Goal: Navigation & Orientation: Find specific page/section

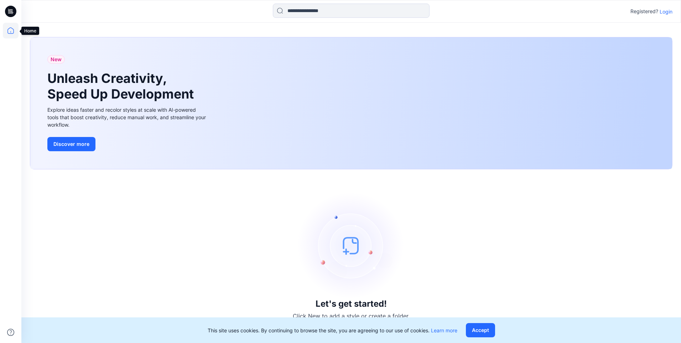
click at [11, 30] on icon at bounding box center [11, 31] width 16 height 16
click at [328, 12] on p "Login" at bounding box center [665, 11] width 13 height 7
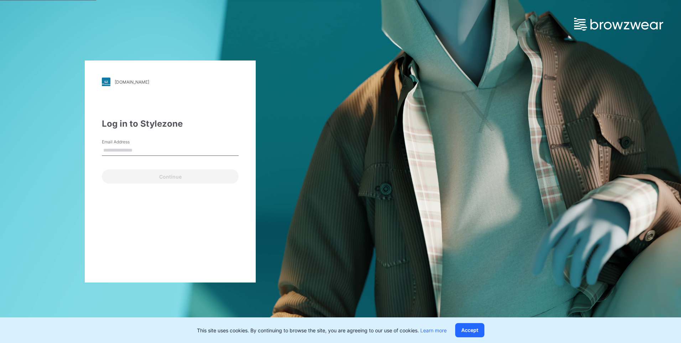
click at [153, 153] on input "Email Address" at bounding box center [170, 150] width 137 height 11
type input "**********"
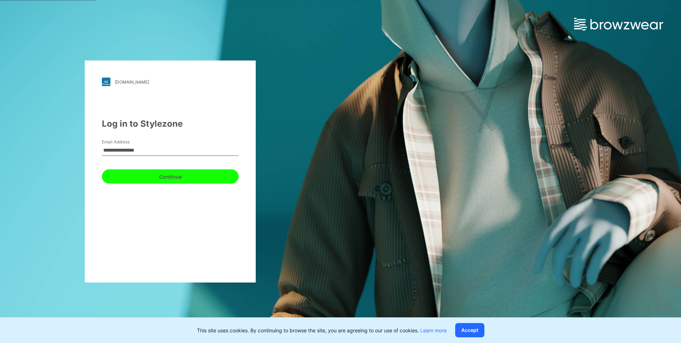
click at [164, 178] on button "Continue" at bounding box center [170, 176] width 137 height 14
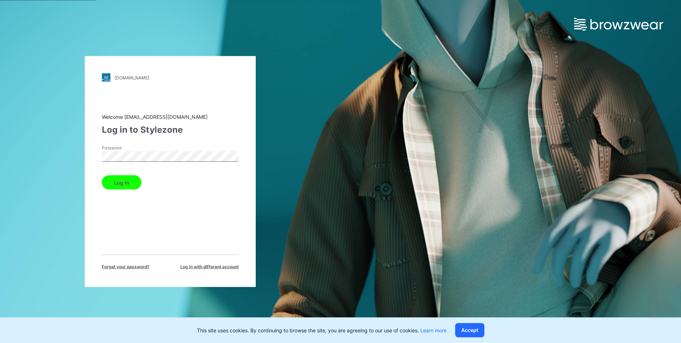
click at [127, 184] on button "Log in" at bounding box center [122, 183] width 40 height 14
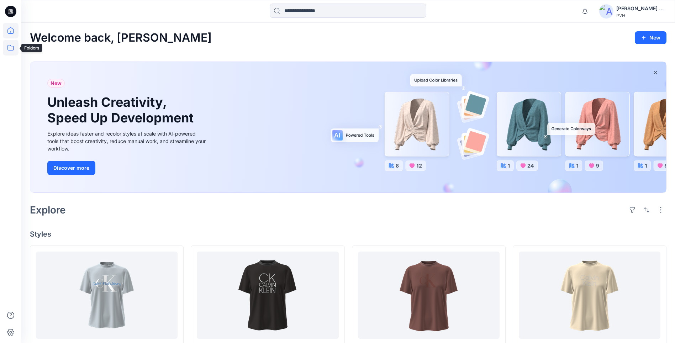
click at [14, 48] on icon at bounding box center [10, 48] width 6 height 6
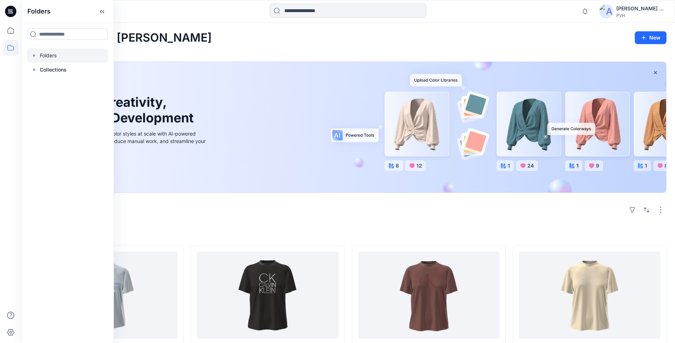
click at [53, 56] on div at bounding box center [67, 55] width 81 height 14
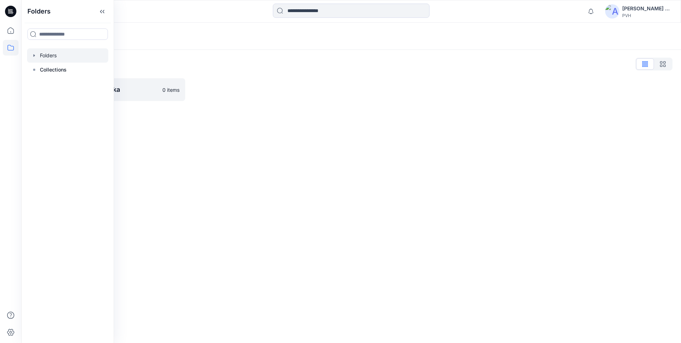
click at [46, 53] on div at bounding box center [67, 55] width 81 height 14
click at [49, 72] on p "Collections" at bounding box center [53, 70] width 27 height 9
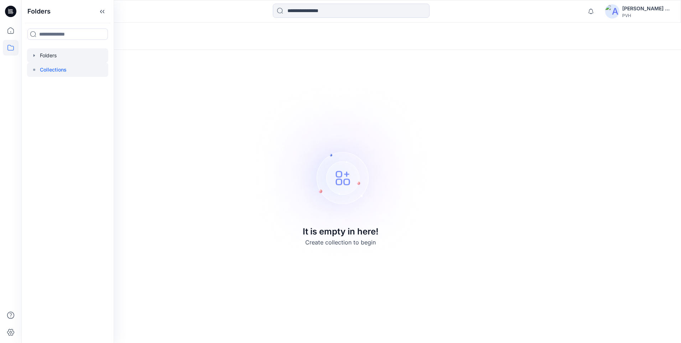
click at [48, 56] on div at bounding box center [67, 55] width 81 height 14
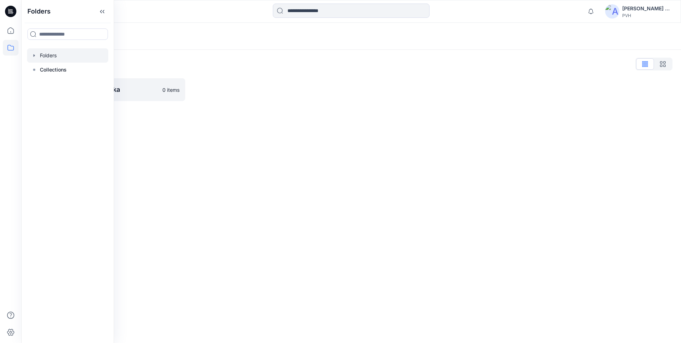
click at [204, 130] on div "Folders Folders List [PERSON_NAME] Lanka 0 items" at bounding box center [350, 183] width 659 height 320
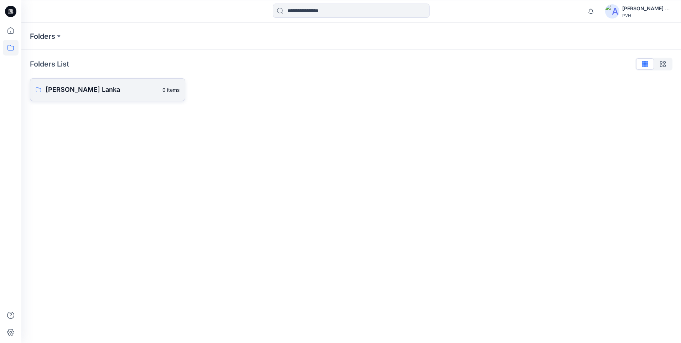
click at [63, 89] on p "[PERSON_NAME] Lanka" at bounding box center [102, 90] width 113 height 10
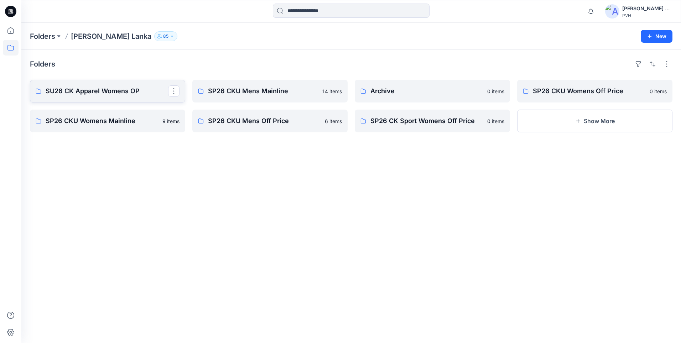
click at [125, 97] on link "SU26 CK Apparel Womens OP" at bounding box center [107, 91] width 155 height 23
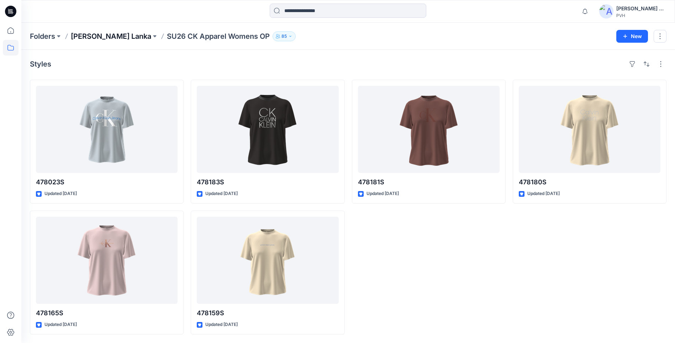
click at [102, 37] on p "[PERSON_NAME] Lanka" at bounding box center [111, 36] width 80 height 10
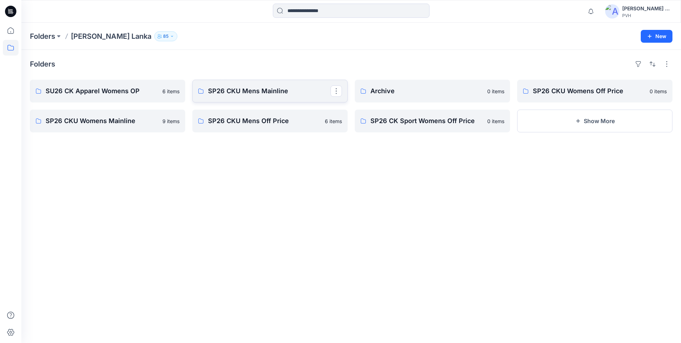
click at [266, 92] on p "SP26 CKU Mens Mainline" at bounding box center [269, 91] width 122 height 10
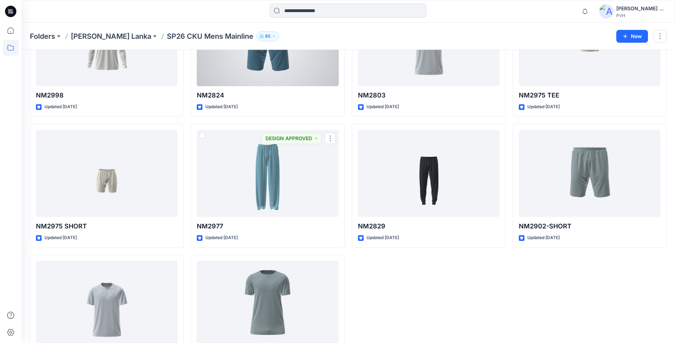
scroll to position [84, 0]
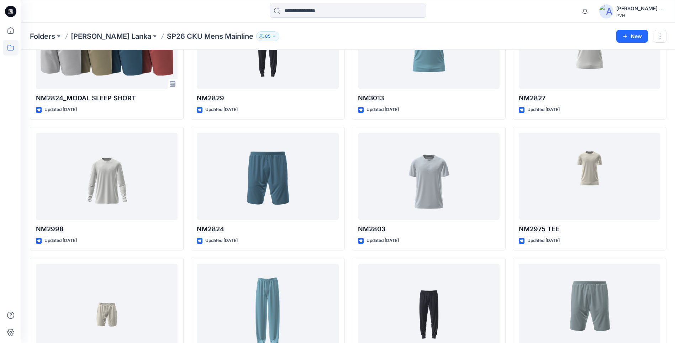
click at [167, 36] on p "SP26 CKU Mens Mainline" at bounding box center [210, 36] width 87 height 10
click at [98, 38] on p "[PERSON_NAME] Lanka" at bounding box center [111, 36] width 80 height 10
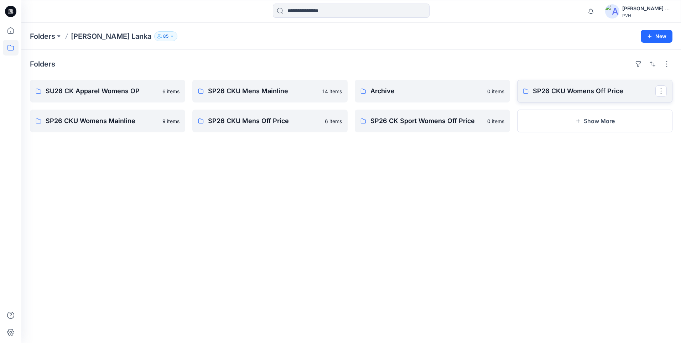
click at [328, 94] on p "SP26 CKU Womens Off Price" at bounding box center [594, 91] width 122 height 10
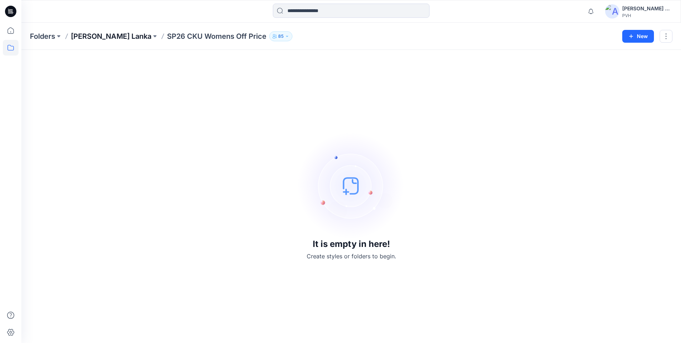
click at [102, 37] on p "[PERSON_NAME] Lanka" at bounding box center [111, 36] width 80 height 10
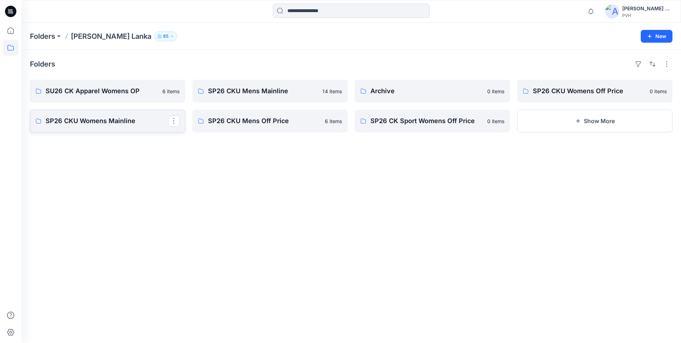
click at [101, 122] on p "SP26 CKU Womens Mainline" at bounding box center [107, 121] width 122 height 10
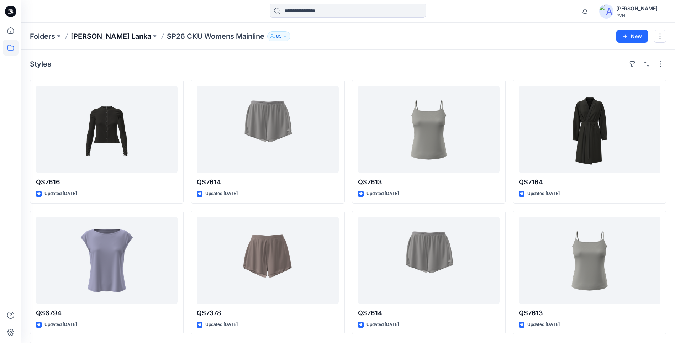
click at [99, 38] on p "[PERSON_NAME] Lanka" at bounding box center [111, 36] width 80 height 10
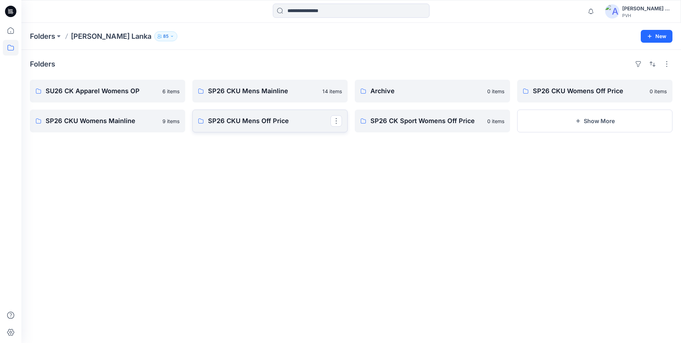
click at [228, 122] on p "SP26 CKU Mens Off Price" at bounding box center [269, 121] width 122 height 10
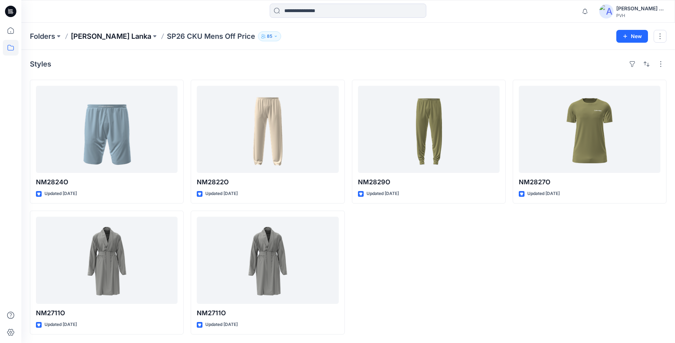
click at [99, 34] on p "[PERSON_NAME] Lanka" at bounding box center [111, 36] width 80 height 10
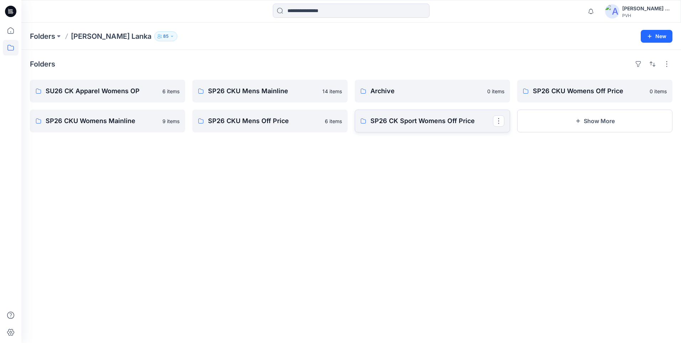
click at [328, 126] on link "SP26 CK Sport Womens Off Price" at bounding box center [432, 121] width 155 height 23
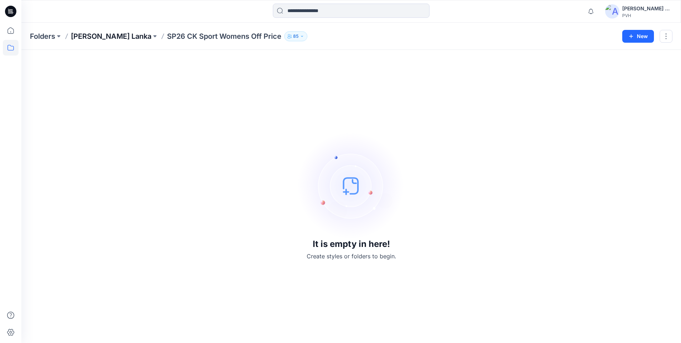
click at [100, 41] on p "[PERSON_NAME] Lanka" at bounding box center [111, 36] width 80 height 10
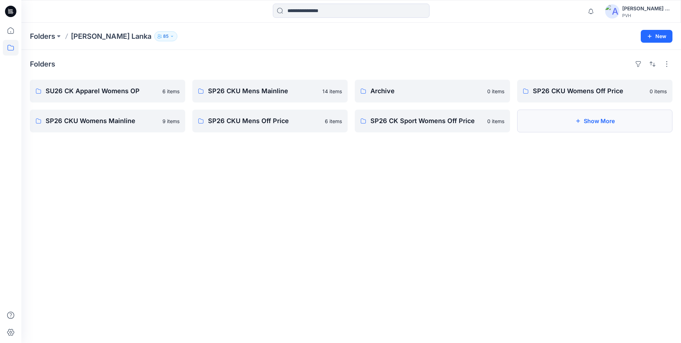
click at [328, 123] on button "Show More" at bounding box center [594, 121] width 155 height 23
click at [328, 123] on p "SP26 CK Apparel Womens Off Price" at bounding box center [594, 121] width 122 height 10
click at [105, 153] on button "Show less" at bounding box center [107, 151] width 155 height 23
